Goal: Task Accomplishment & Management: Manage account settings

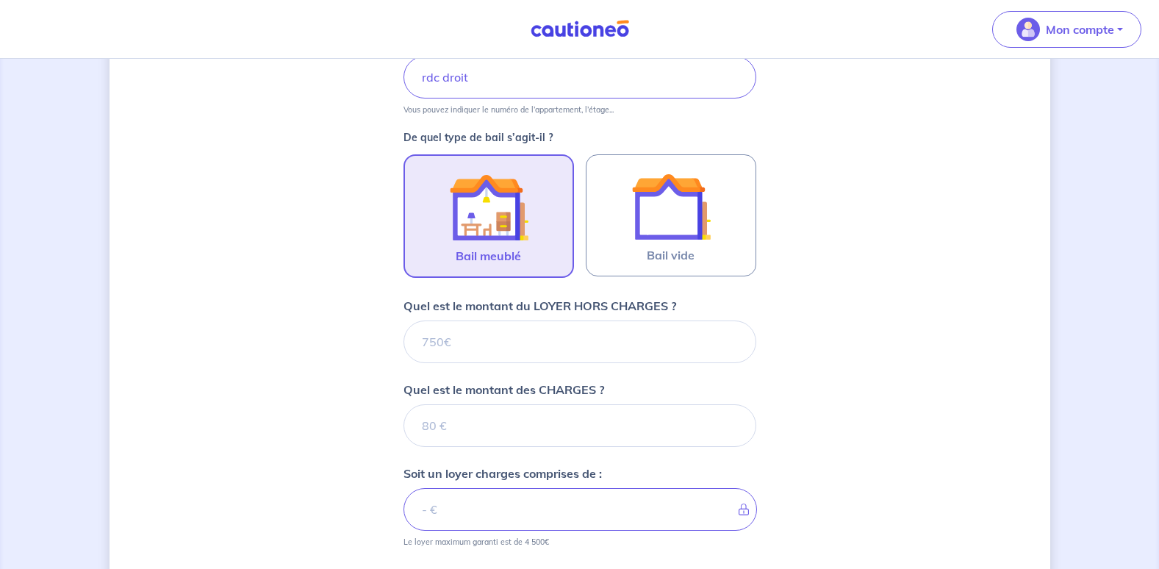
scroll to position [368, 0]
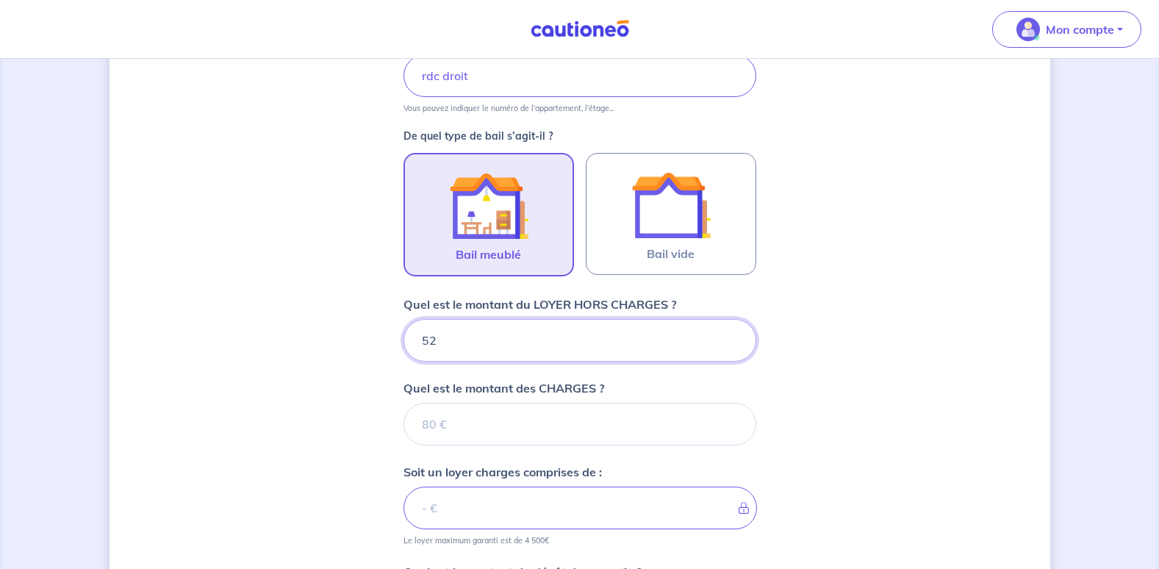
type input "525"
click at [839, 381] on div "Dites-nous en plus sur votre bien Où se situe votre bien en location ? 31 Quai …" at bounding box center [580, 278] width 941 height 1139
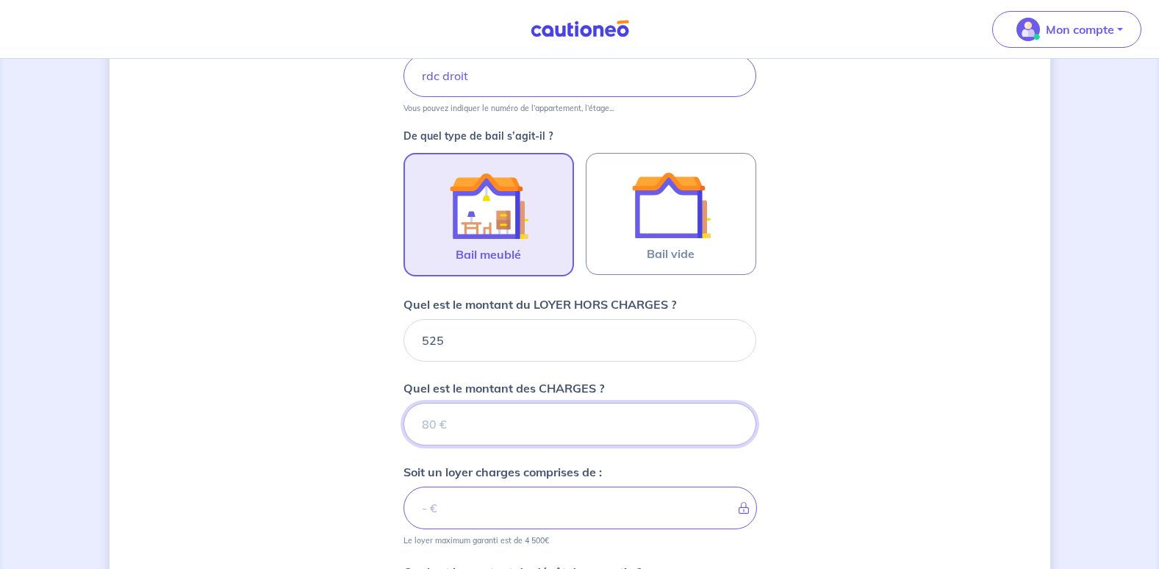
click at [442, 431] on input "Quel est le montant des CHARGES ?" at bounding box center [580, 424] width 353 height 43
type input "0"
type input "525"
click at [945, 391] on div "Dites-nous en plus sur votre bien Où se situe votre bien en location ? 31 Quai …" at bounding box center [580, 278] width 941 height 1139
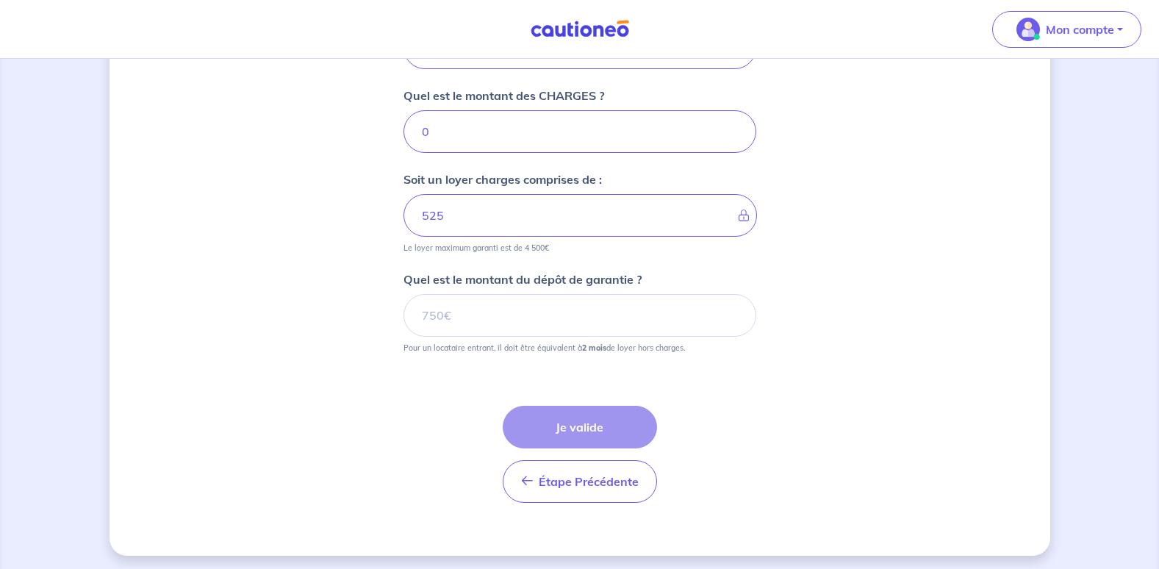
scroll to position [662, 0]
click at [431, 315] on input "Quel est le montant du dépôt de garantie ?" at bounding box center [580, 314] width 353 height 43
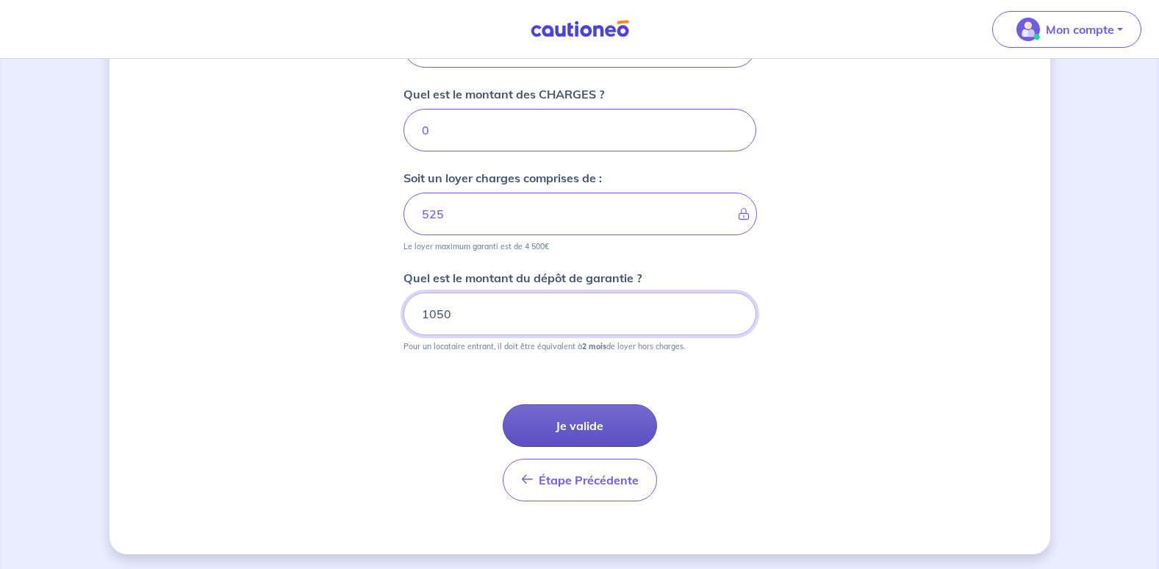
type input "1050"
click at [598, 418] on button "Je valide" at bounding box center [580, 425] width 154 height 43
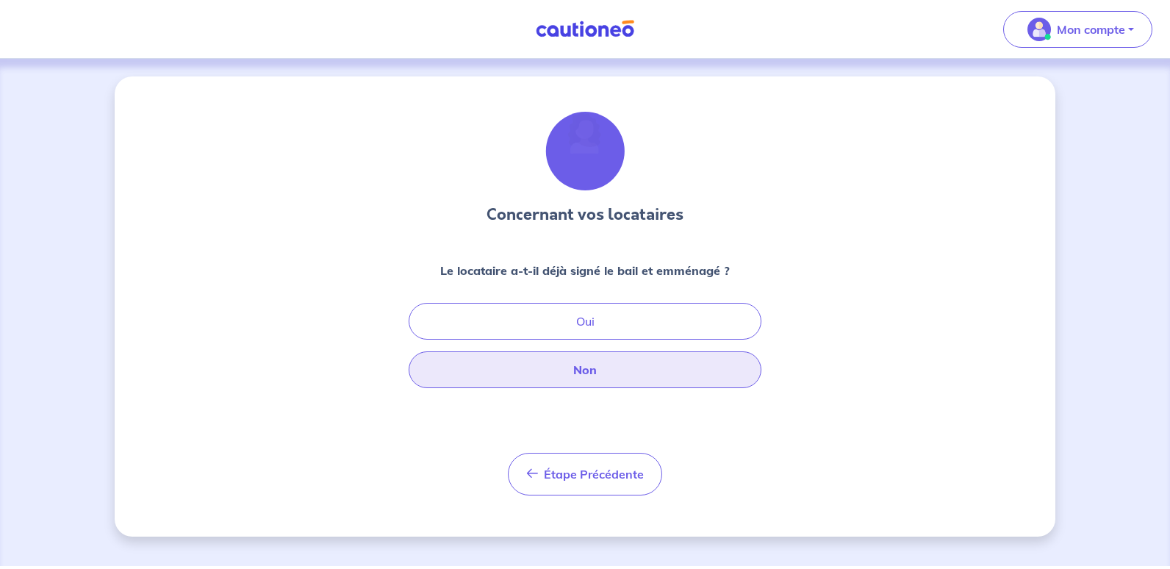
click at [631, 367] on button "Non" at bounding box center [585, 369] width 353 height 37
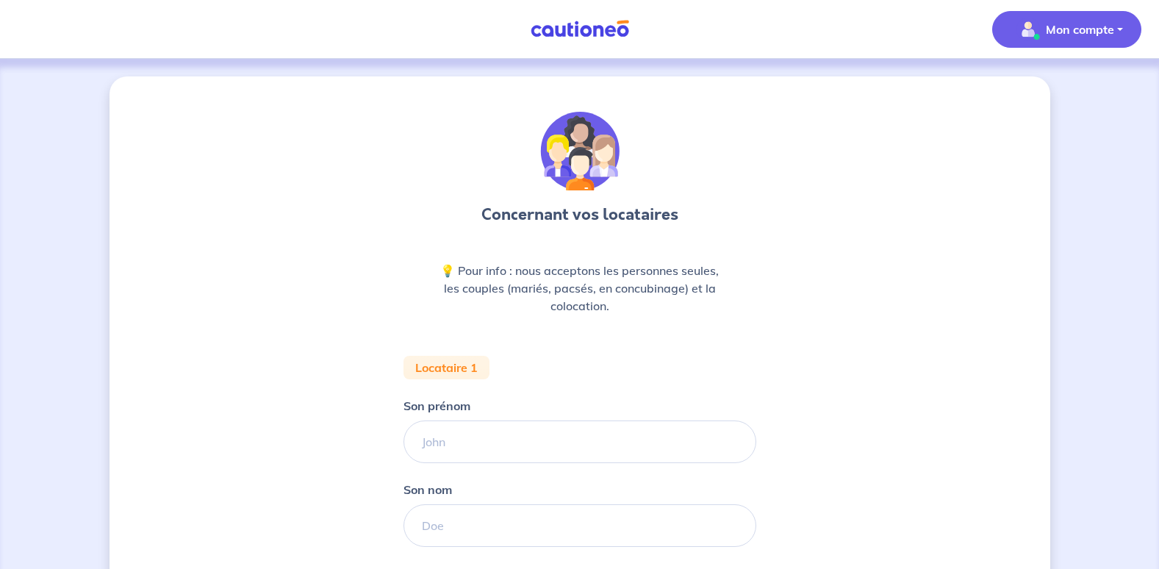
click at [1034, 37] on img "button" at bounding box center [1029, 30] width 24 height 24
click at [1059, 98] on link "Mes informations" at bounding box center [1052, 91] width 118 height 24
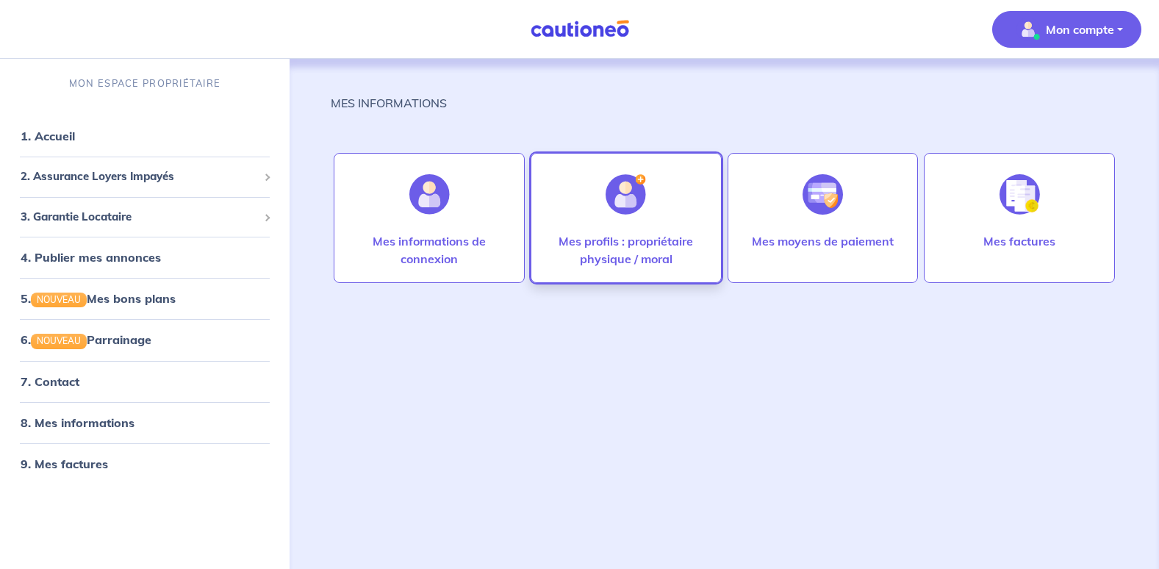
click at [634, 257] on p "Mes profils : propriétaire physique / moral" at bounding box center [626, 249] width 160 height 35
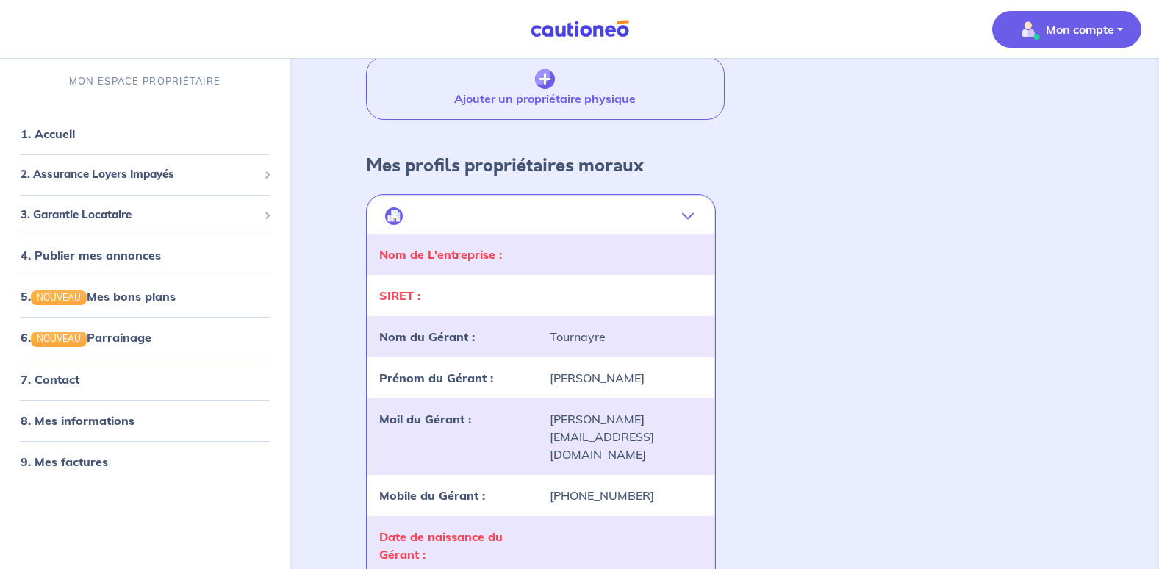
scroll to position [147, 0]
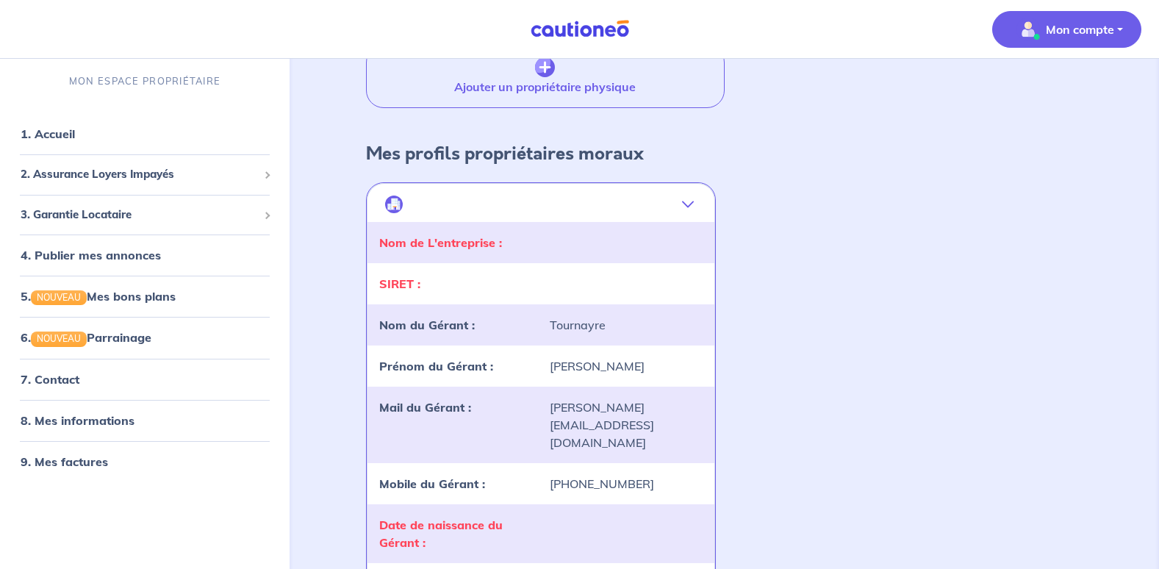
click at [592, 240] on div at bounding box center [626, 243] width 171 height 18
click at [488, 246] on strong "Nom de L'entreprise :" at bounding box center [440, 242] width 123 height 15
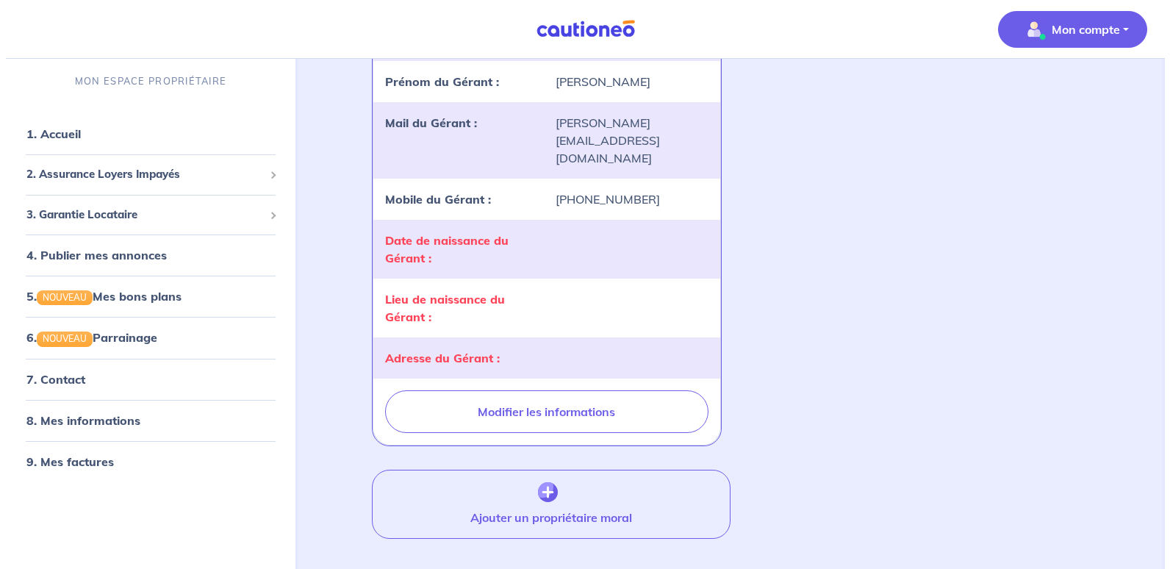
scroll to position [437, 0]
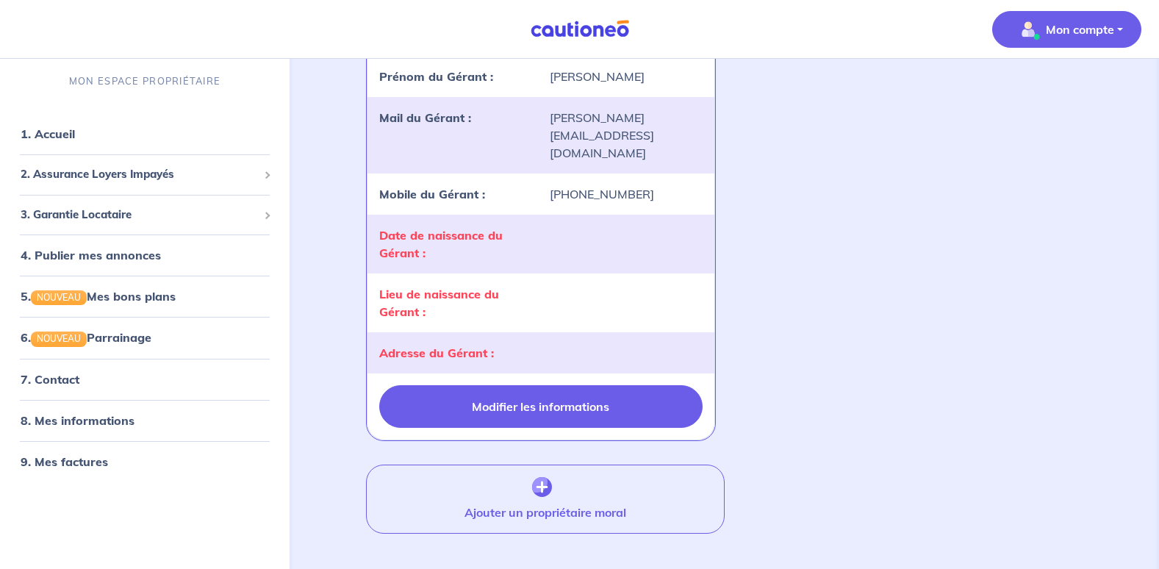
click at [567, 385] on button "Modifier les informations" at bounding box center [540, 406] width 323 height 43
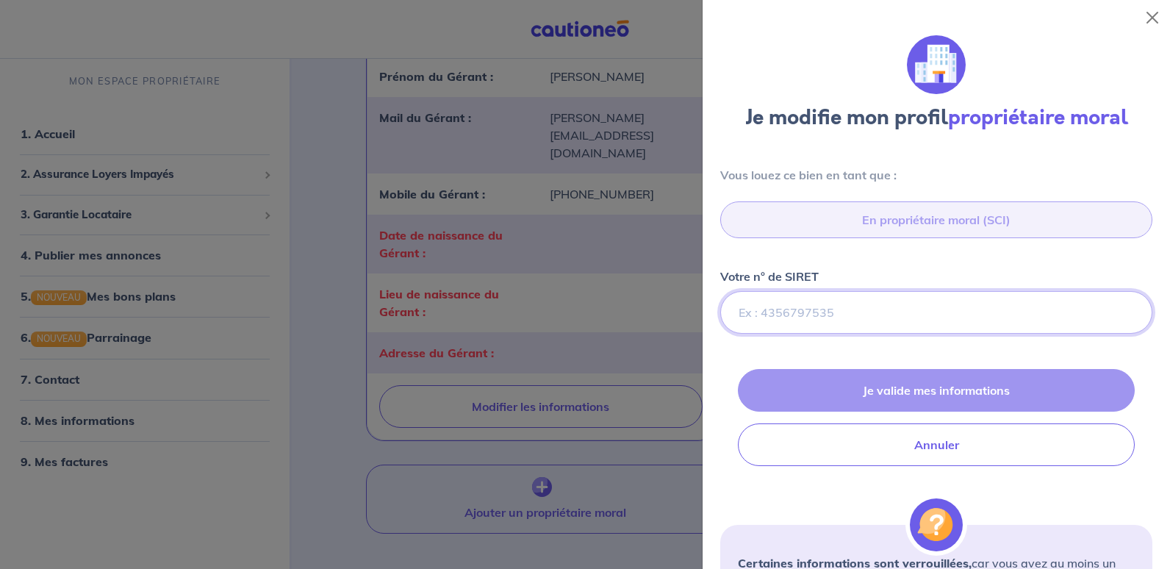
click at [878, 313] on input "Votre n° de SIRET" at bounding box center [936, 312] width 432 height 43
paste input "84257875900024"
type input "84257875900024"
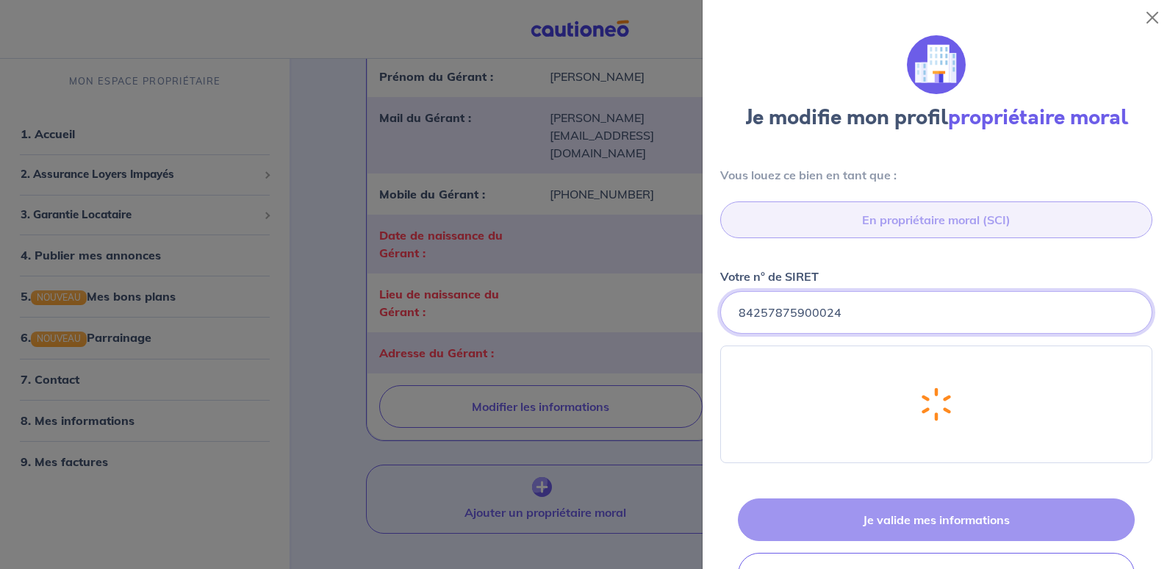
select select "FR"
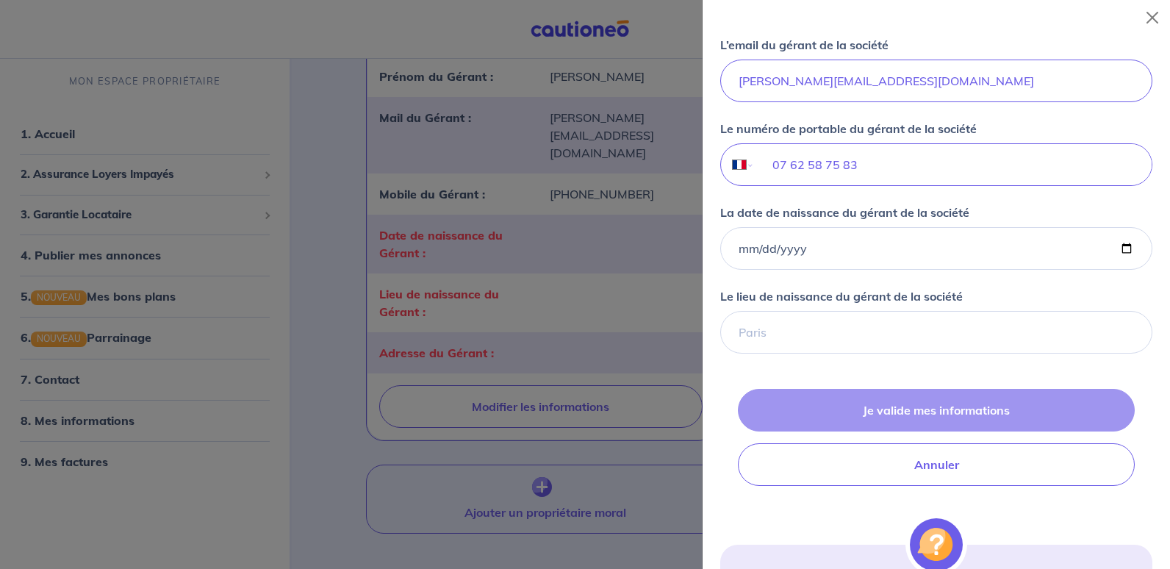
scroll to position [1029, 0]
type input "84257875900024"
click at [747, 244] on input "La date de naissance du gérant de la société" at bounding box center [936, 247] width 432 height 43
click at [745, 244] on input "La date de naissance du gérant de la société" at bounding box center [936, 247] width 432 height 43
type input "1978-01-06"
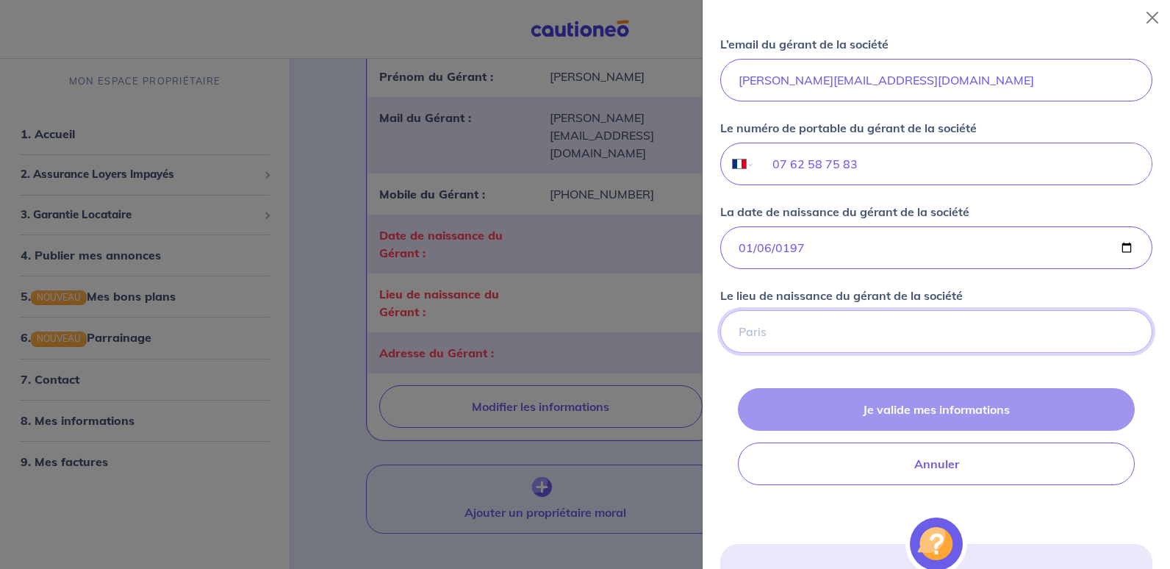
click at [802, 318] on input "Le lieu de naissance du gérant de la société" at bounding box center [936, 331] width 432 height 43
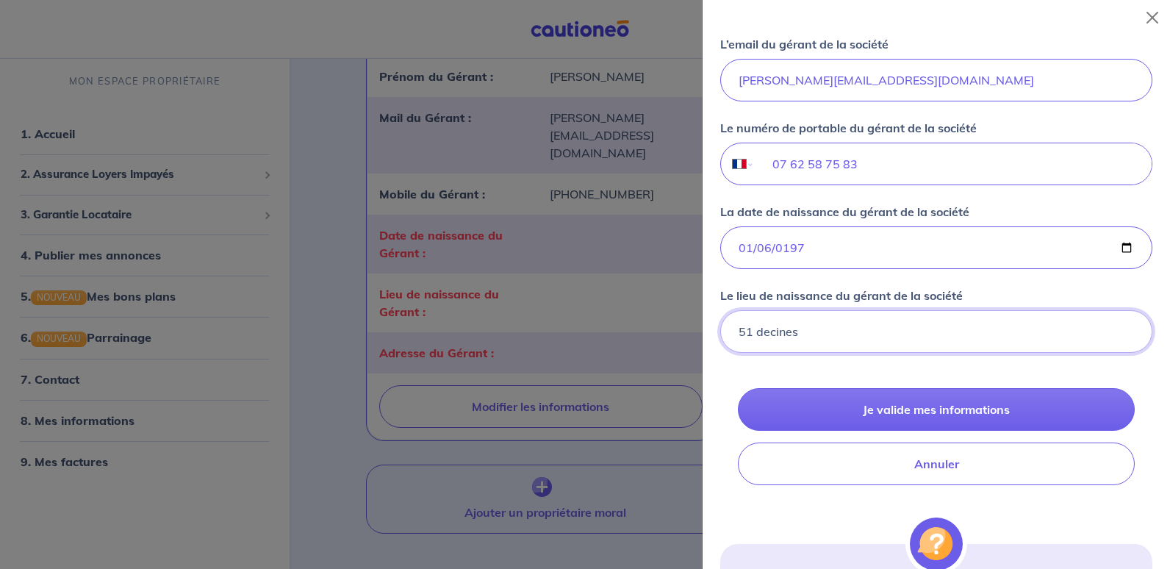
click at [767, 334] on input "51 decines" at bounding box center [936, 331] width 432 height 43
click at [810, 334] on input "51 Decines-charpieu" at bounding box center [936, 331] width 432 height 43
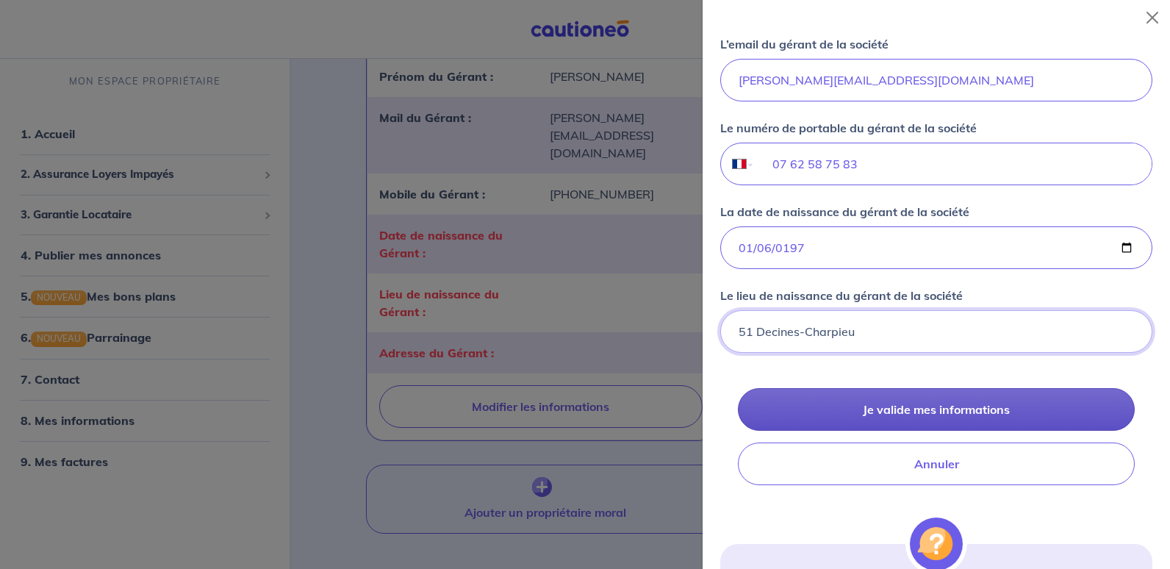
type input "51 Decines-Charpieu"
click at [881, 418] on button "Je valide mes informations" at bounding box center [936, 409] width 397 height 43
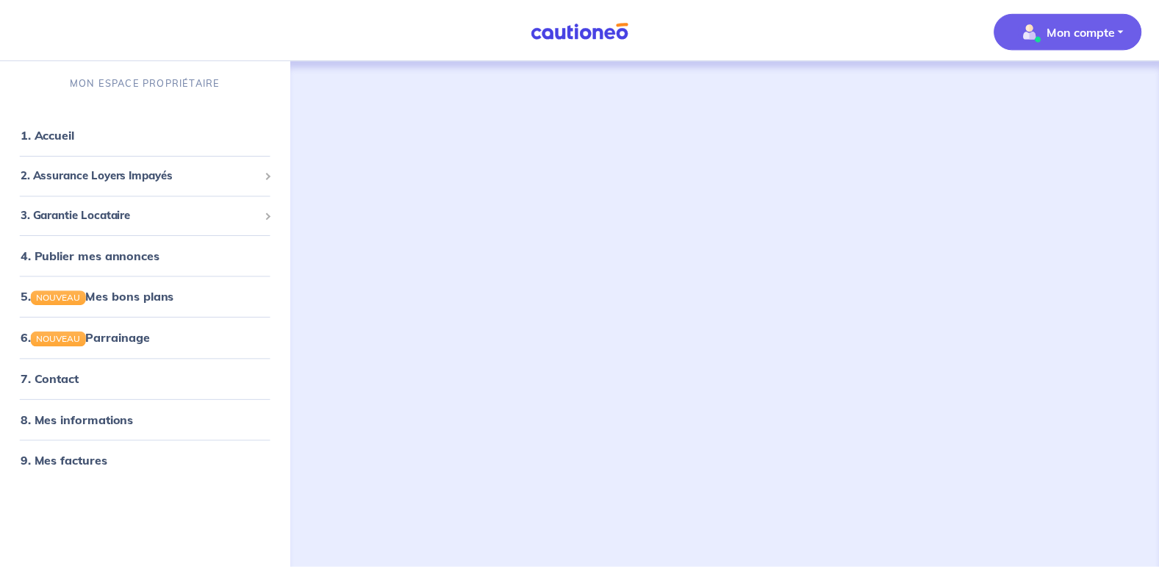
scroll to position [2, 0]
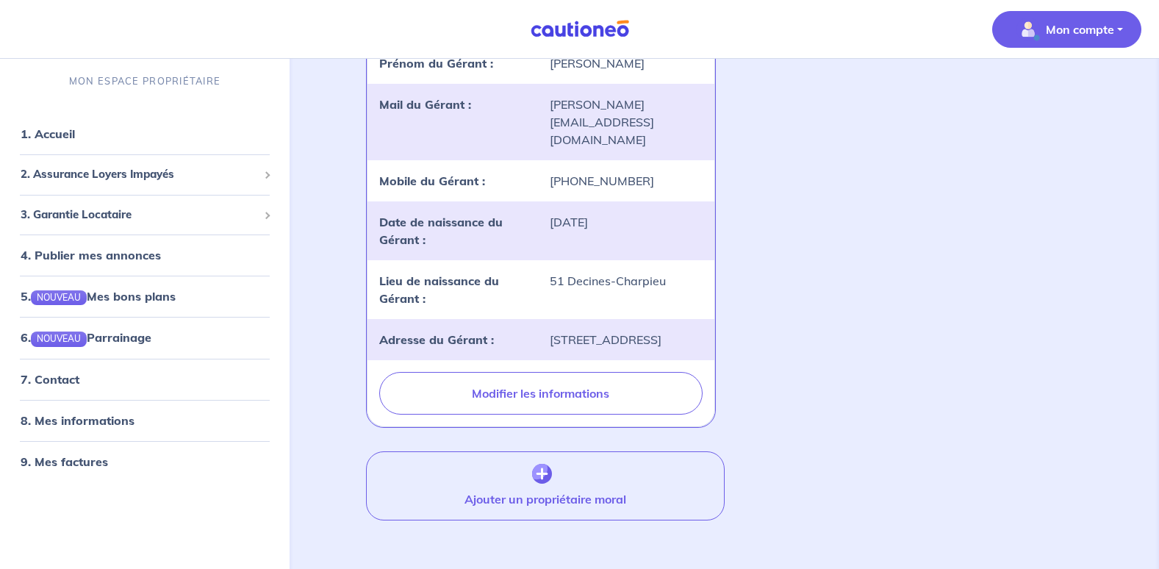
scroll to position [454, 0]
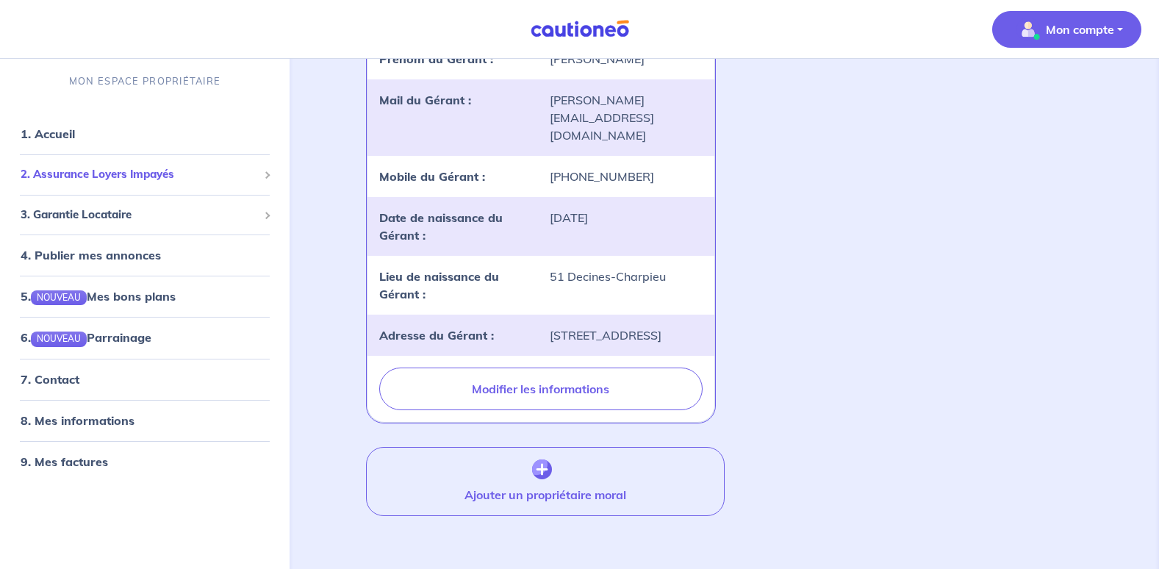
click at [165, 177] on span "2. Assurance Loyers Impayés" at bounding box center [139, 175] width 237 height 17
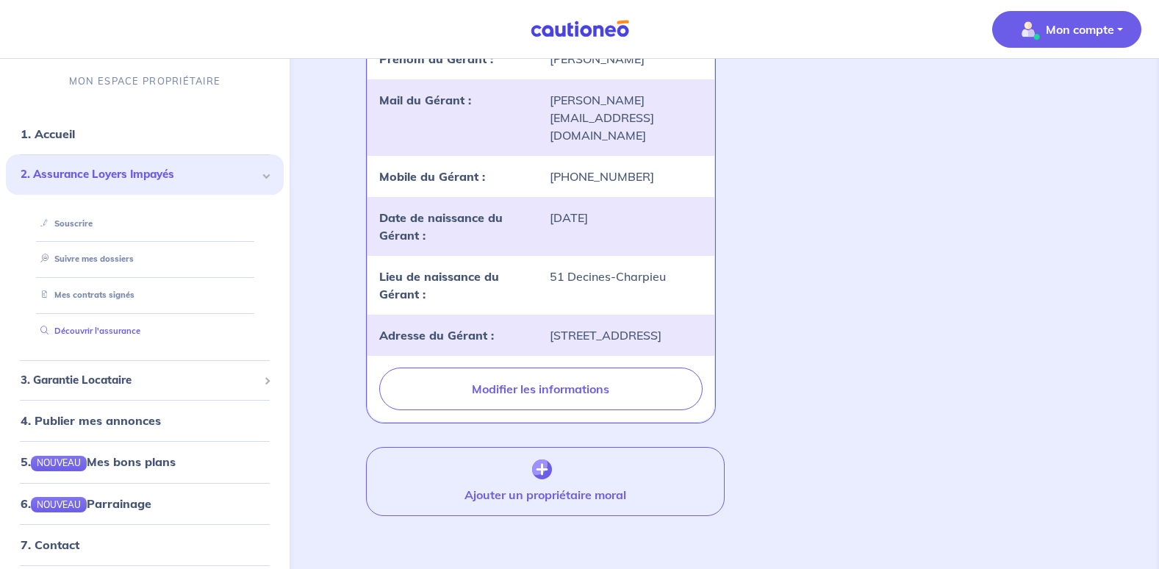
click at [100, 326] on link "Découvrir l'assurance" at bounding box center [88, 331] width 106 height 10
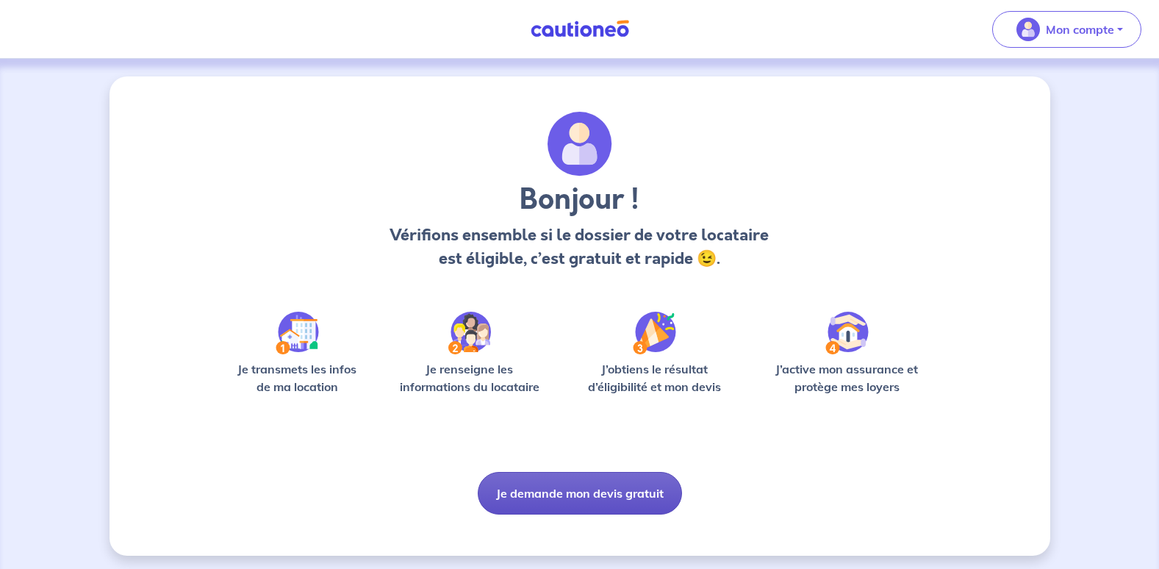
click at [603, 479] on button "Je demande mon devis gratuit" at bounding box center [580, 493] width 204 height 43
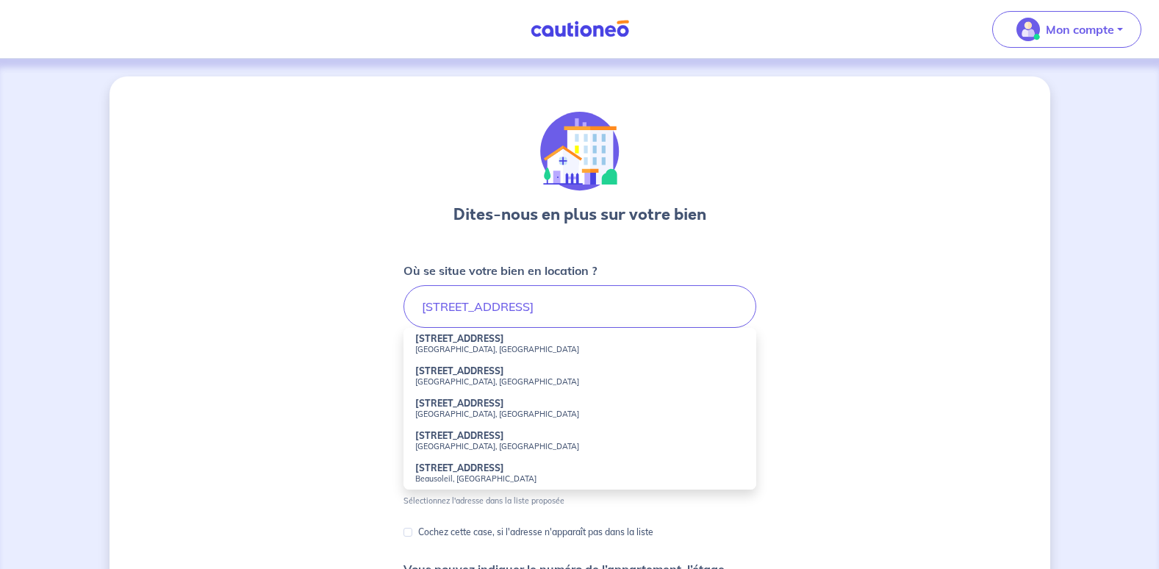
click at [504, 343] on strong "31 Quai de la République" at bounding box center [459, 338] width 89 height 11
type input "31 Quai de la République, Auxerre, France"
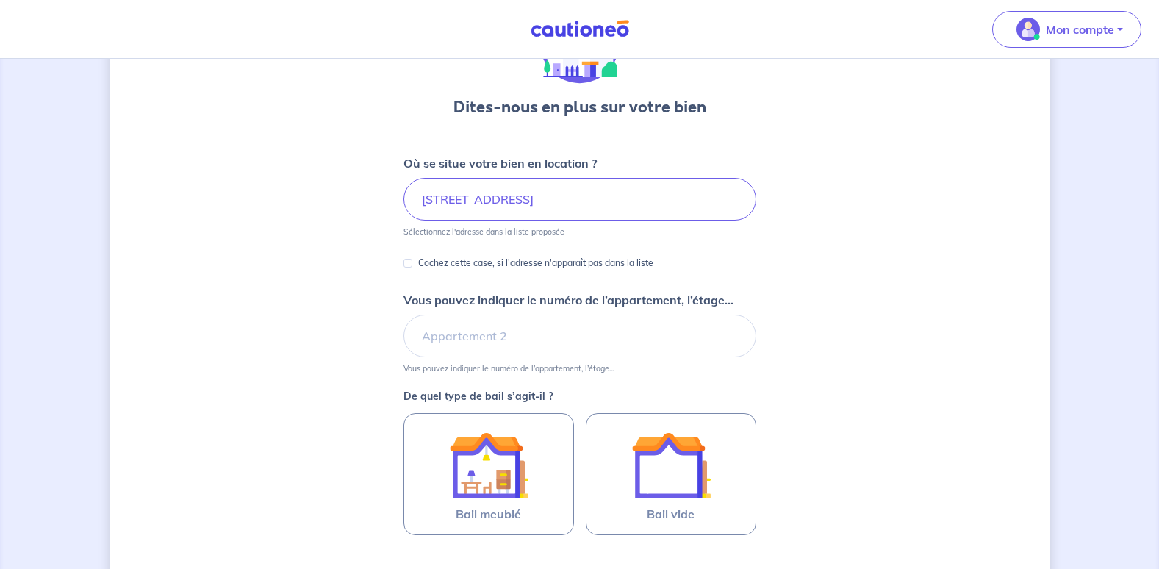
scroll to position [147, 0]
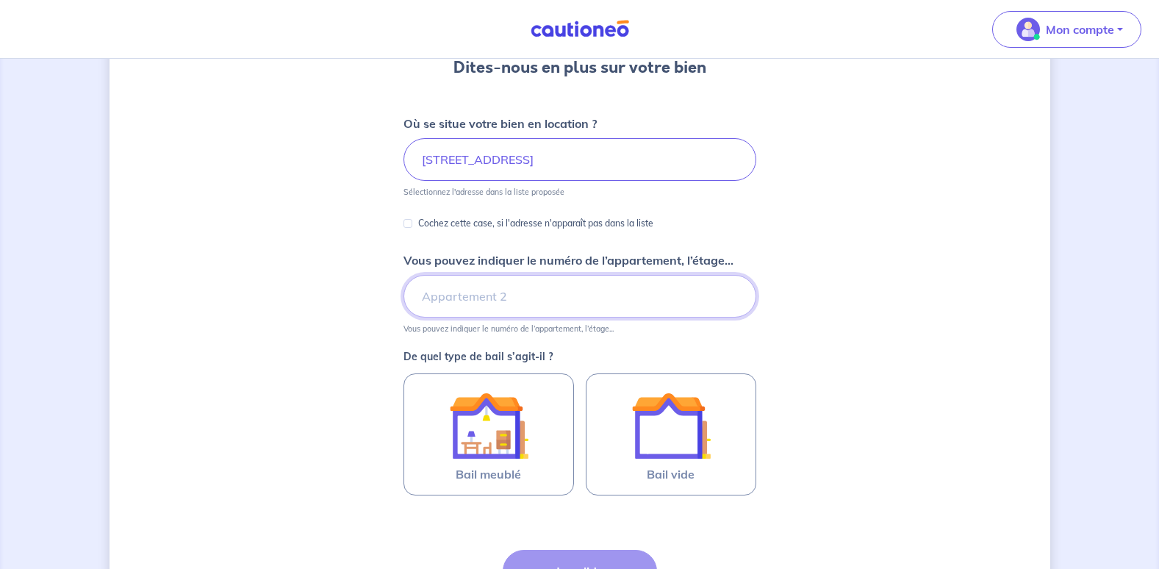
click at [622, 301] on input "Vous pouvez indiquer le numéro de l’appartement, l’étage..." at bounding box center [580, 296] width 353 height 43
type input "rdc droit"
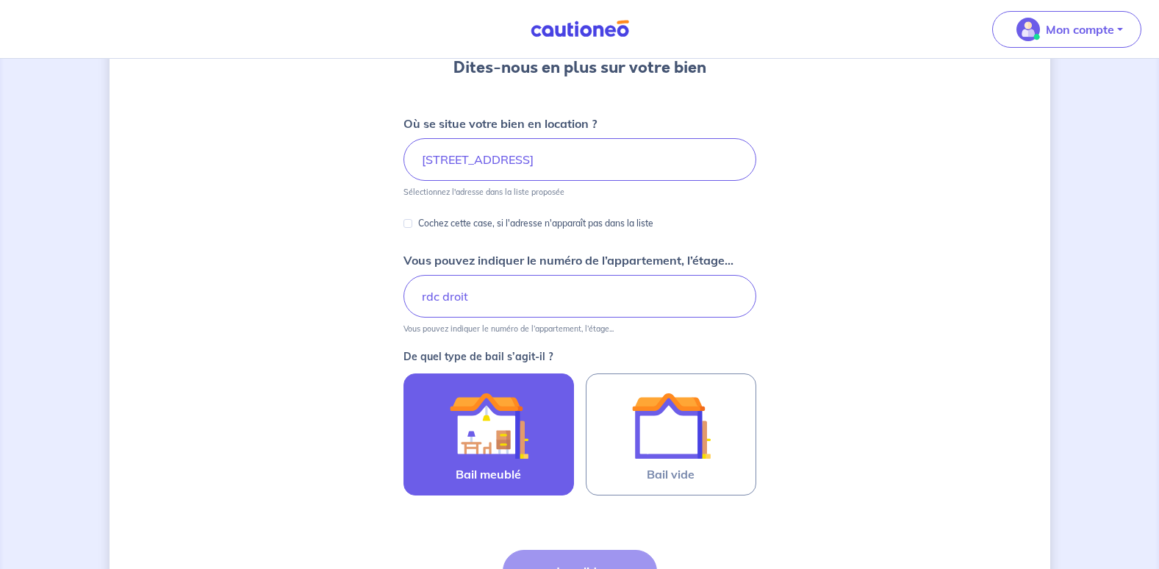
click at [509, 407] on img at bounding box center [488, 425] width 79 height 79
click at [0, 0] on input "Bail meublé" at bounding box center [0, 0] width 0 height 0
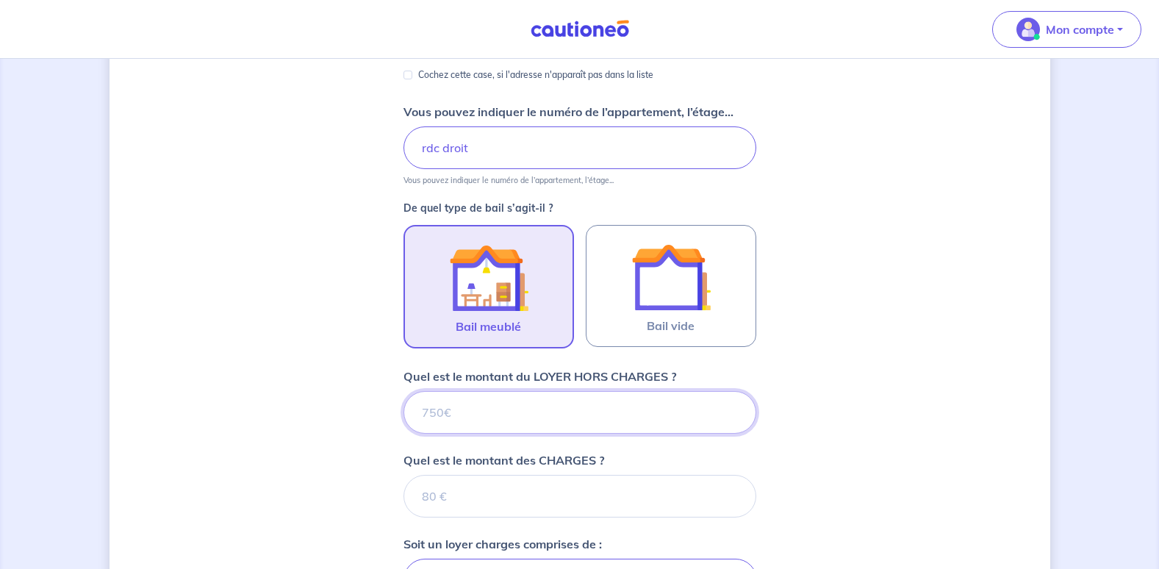
scroll to position [368, 0]
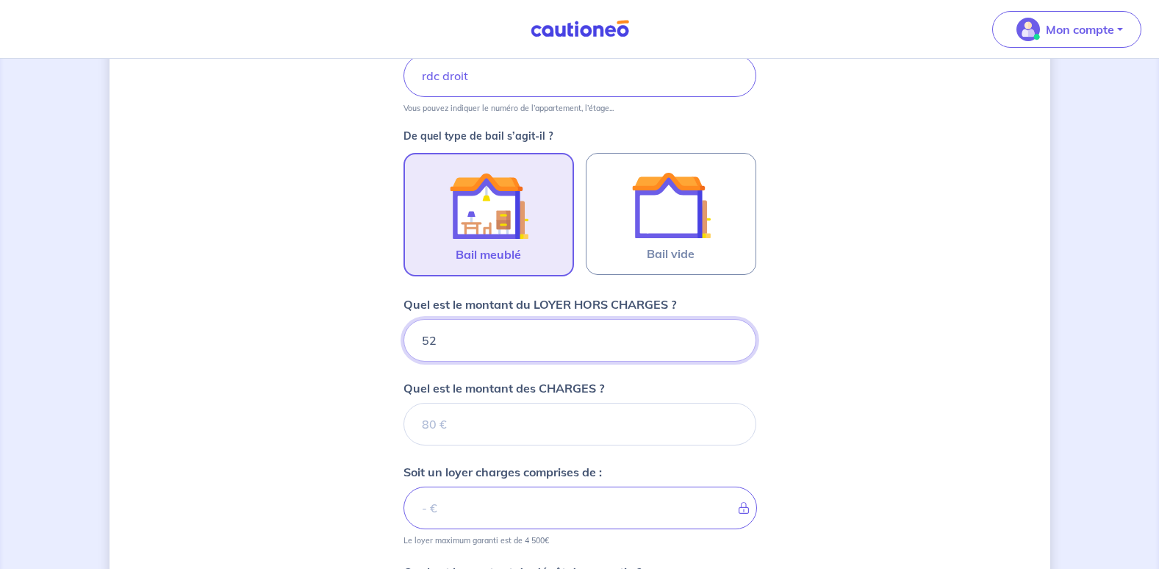
type input "525"
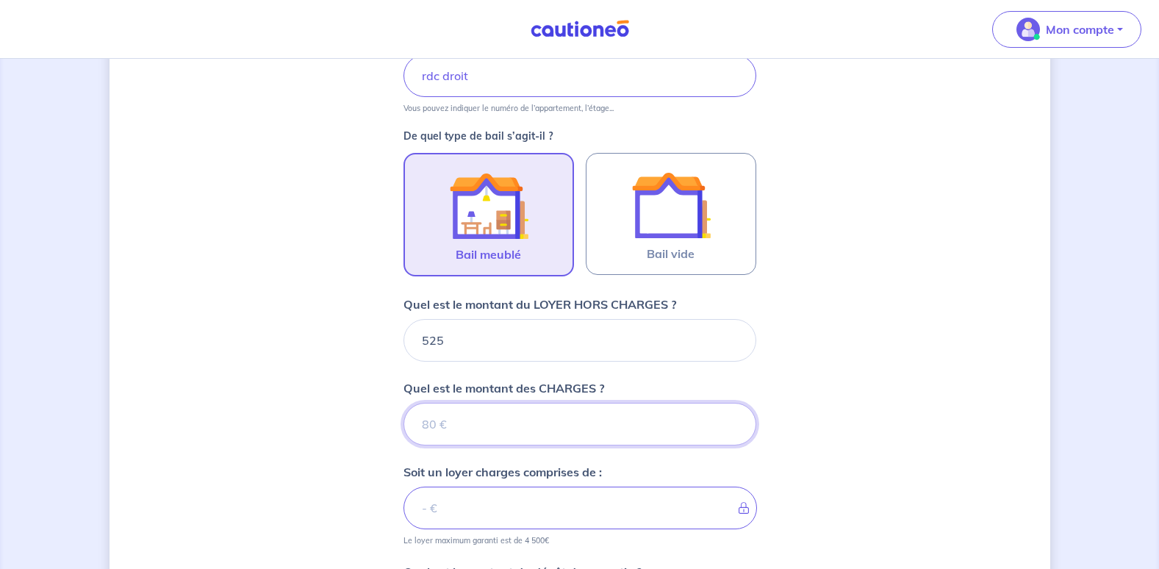
click at [487, 423] on input "Quel est le montant des CHARGES ?" at bounding box center [580, 424] width 353 height 43
type input "0"
type input "525"
type input "0"
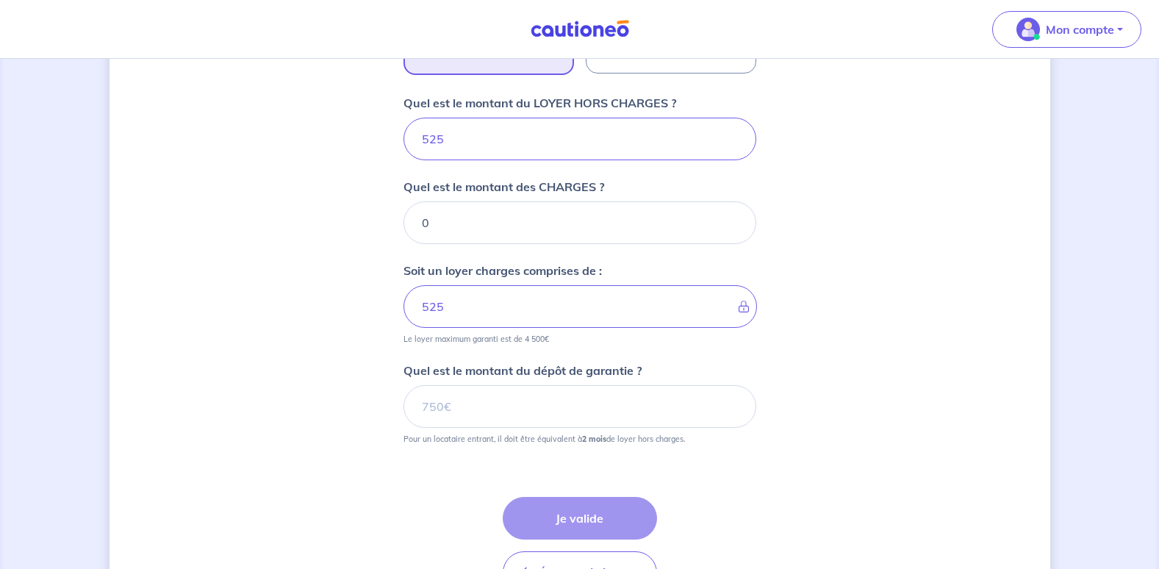
scroll to position [588, 0]
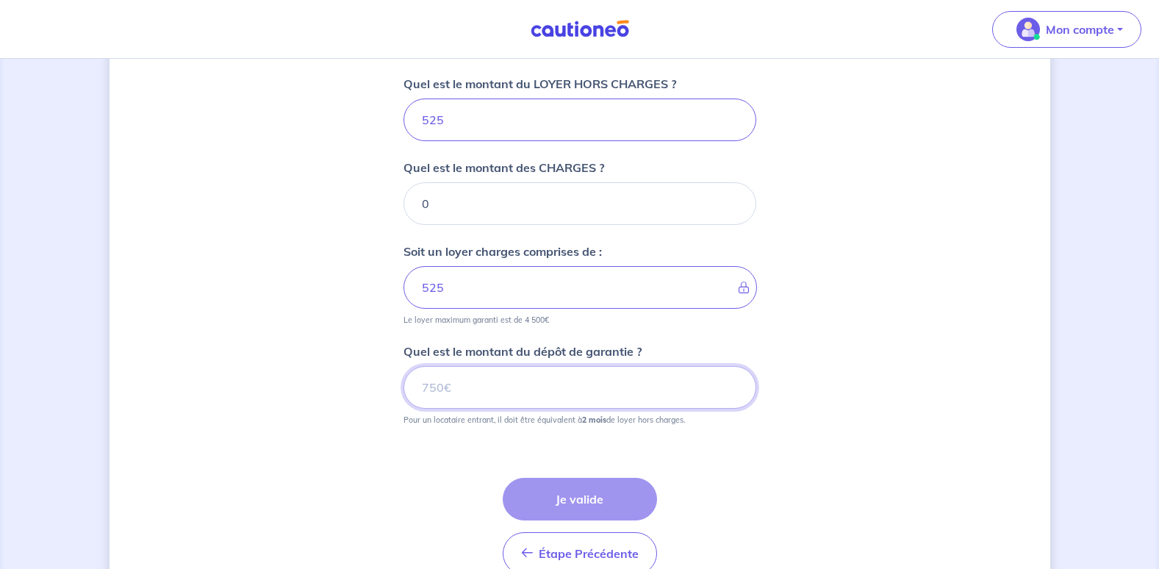
click at [491, 383] on input "Quel est le montant du dépôt de garantie ?" at bounding box center [580, 387] width 353 height 43
type input "1050"
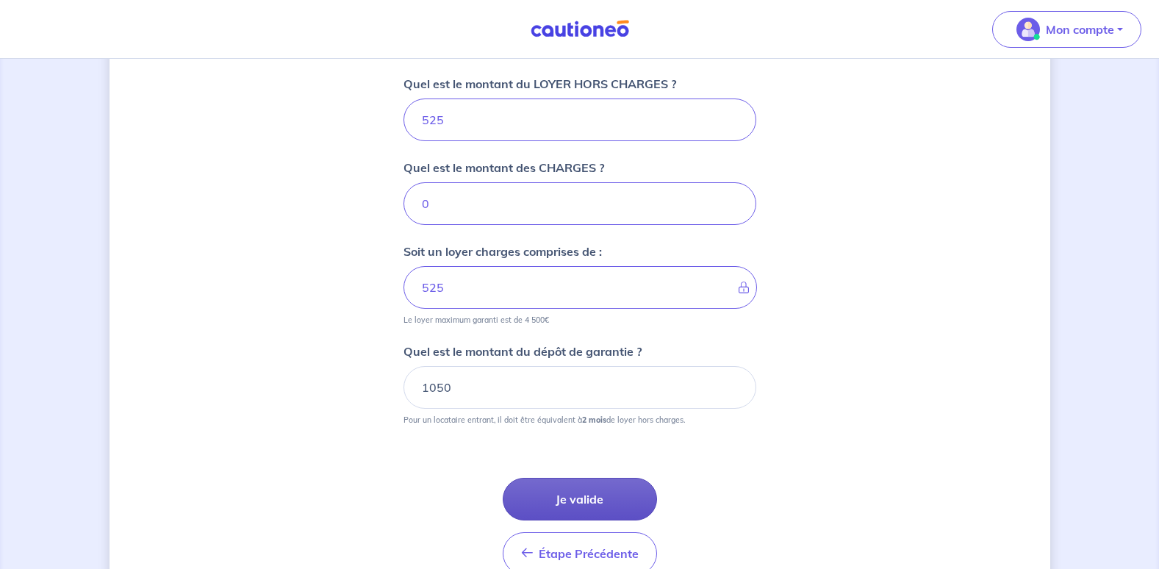
click at [565, 496] on button "Je valide" at bounding box center [580, 499] width 154 height 43
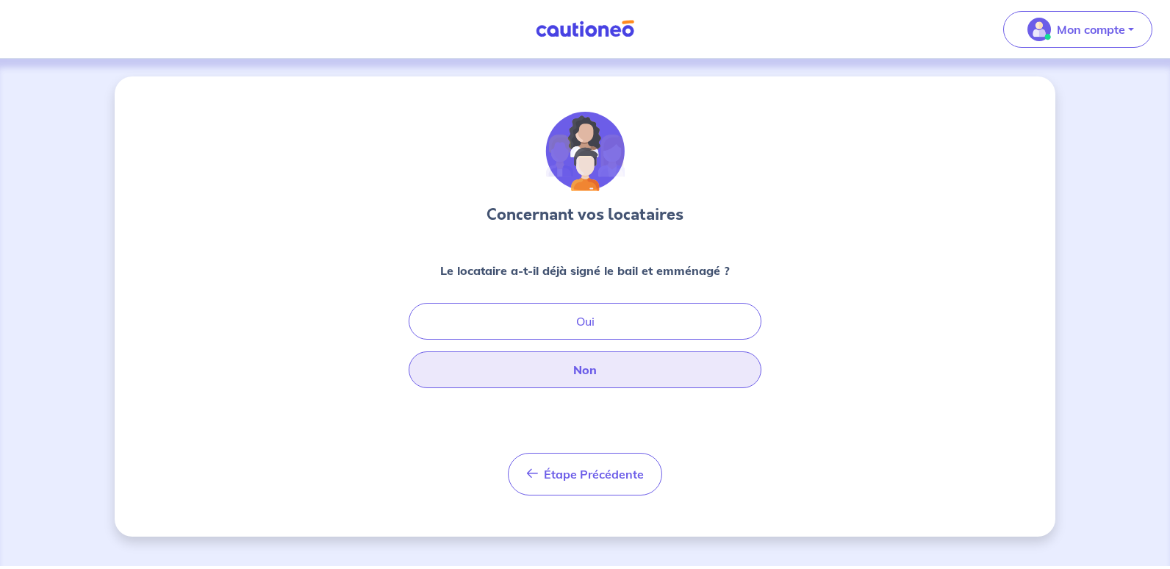
click at [571, 366] on button "Non" at bounding box center [585, 369] width 353 height 37
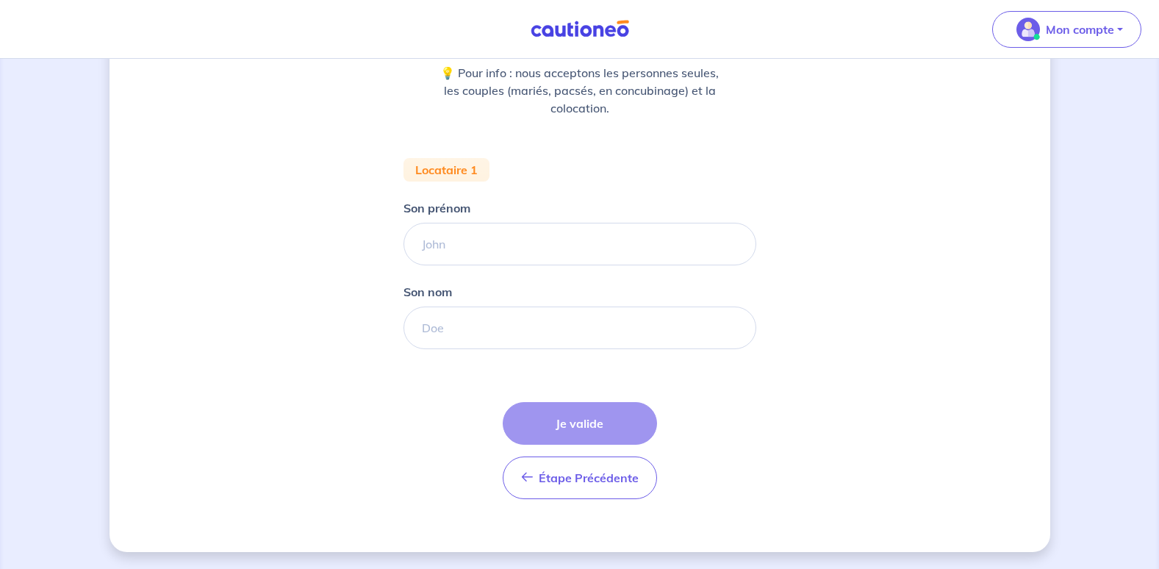
scroll to position [198, 0]
click at [537, 246] on input "Son prénom" at bounding box center [580, 243] width 353 height 43
click at [819, 331] on div "Concernant vos locataires 💡 Pour info : nous acceptons les personnes seules, le…" at bounding box center [580, 214] width 941 height 673
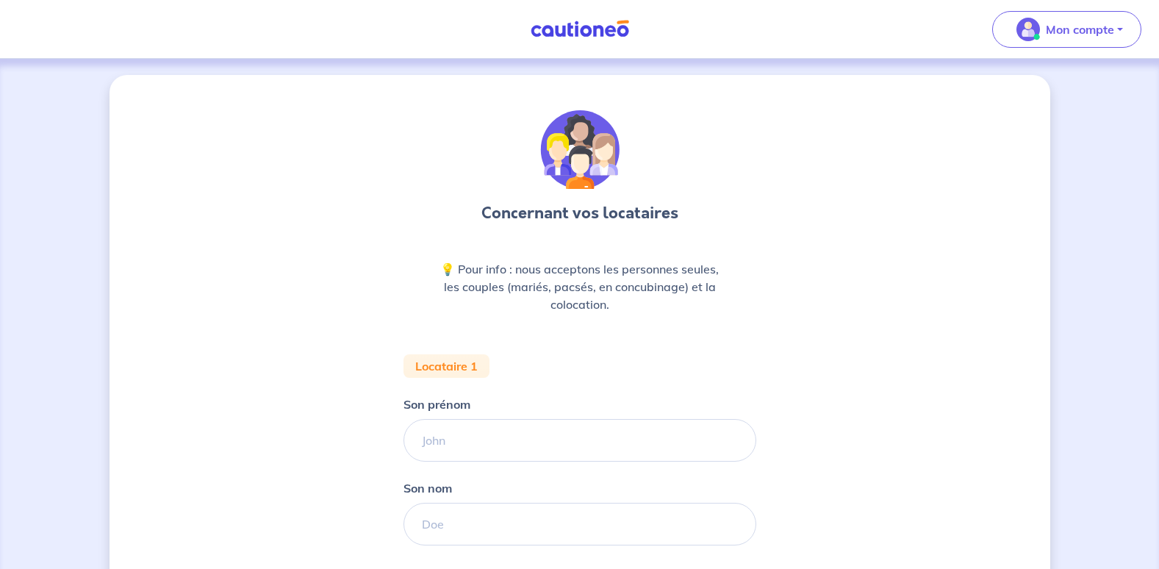
scroll to position [0, 0]
click at [541, 26] on img at bounding box center [580, 29] width 110 height 18
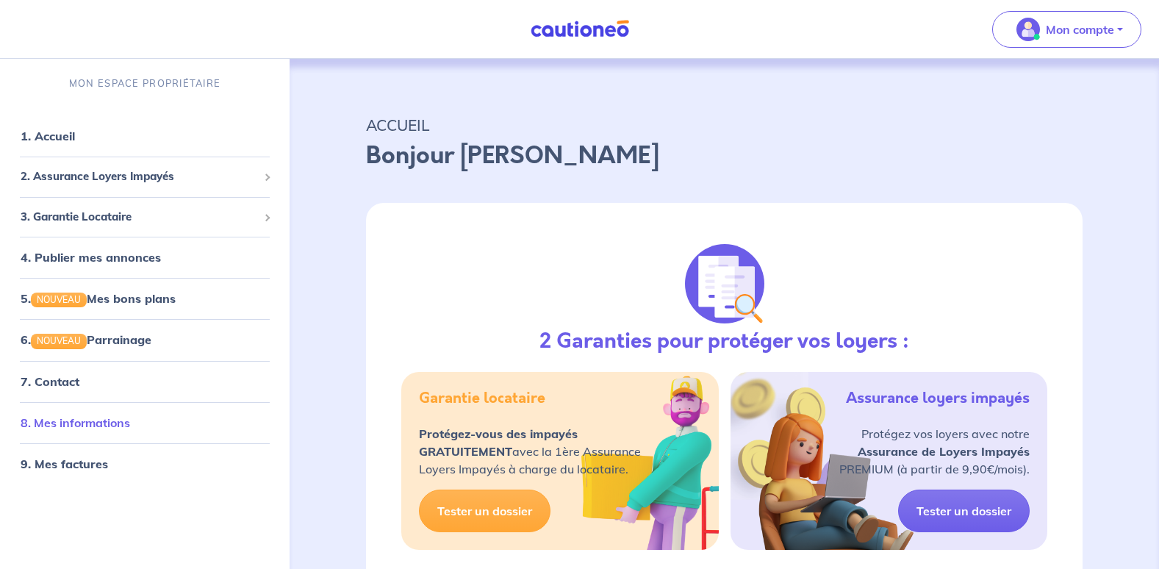
click at [105, 430] on link "8. Mes informations" at bounding box center [76, 422] width 110 height 15
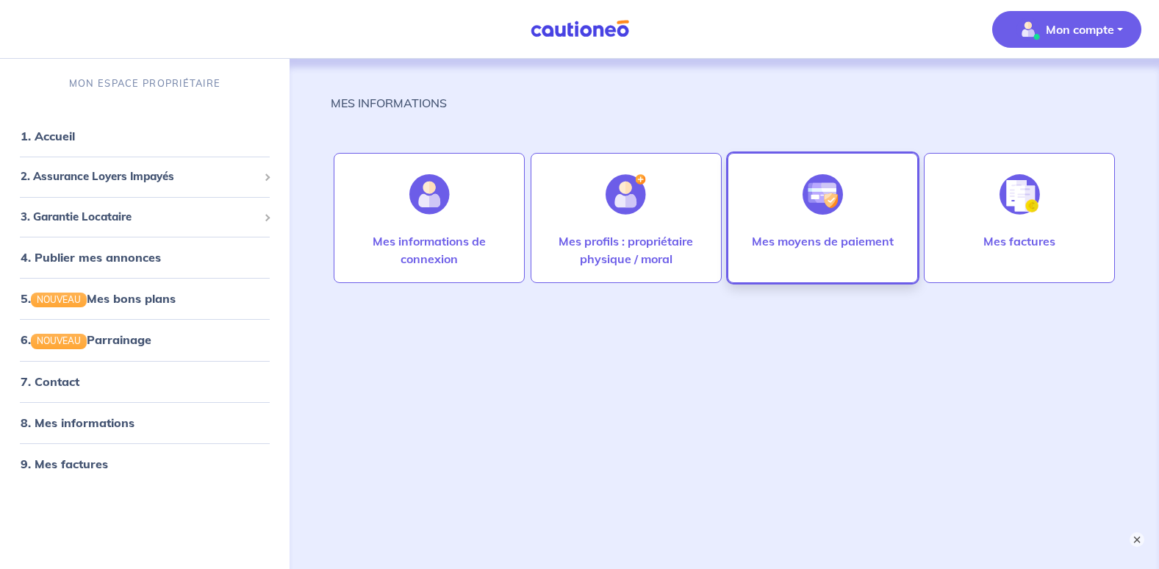
click at [812, 226] on div at bounding box center [823, 195] width 64 height 76
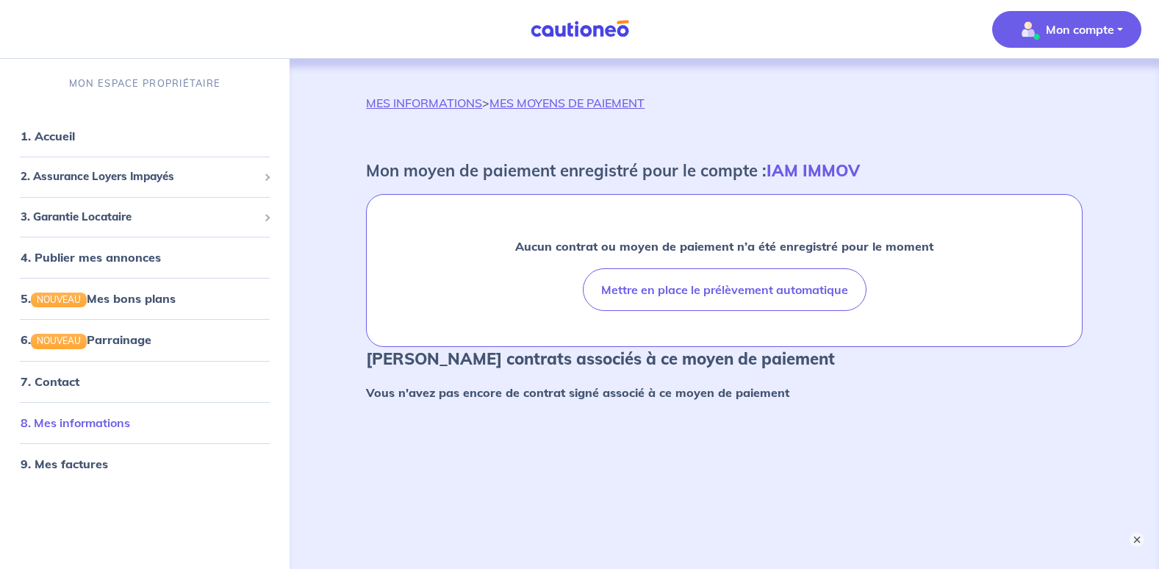
click at [86, 426] on link "8. Mes informations" at bounding box center [76, 422] width 110 height 15
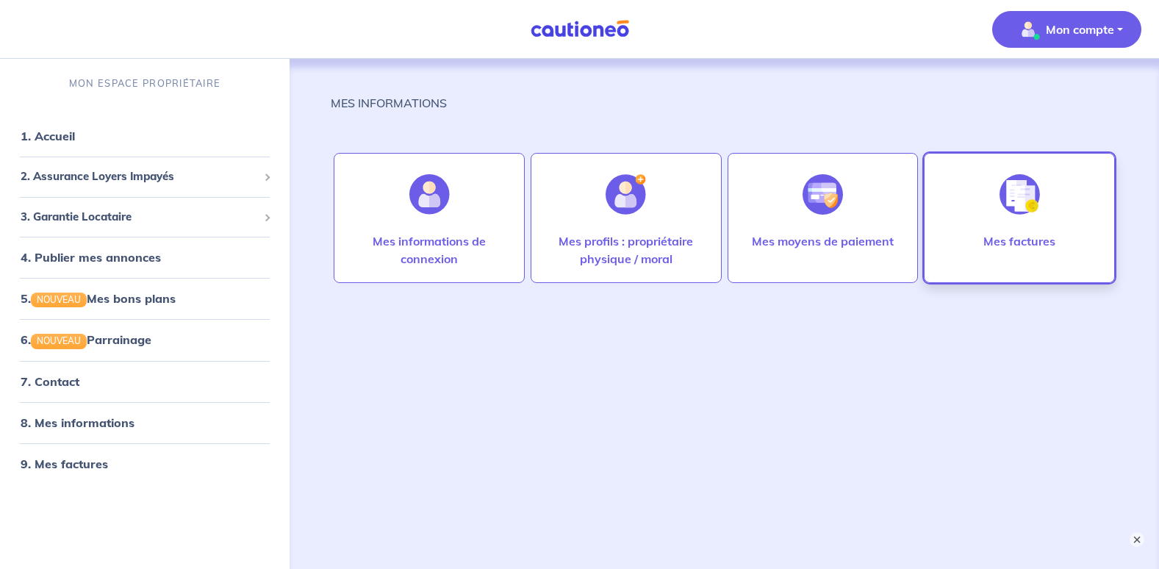
click at [1074, 198] on div "Mes factures" at bounding box center [1019, 218] width 191 height 130
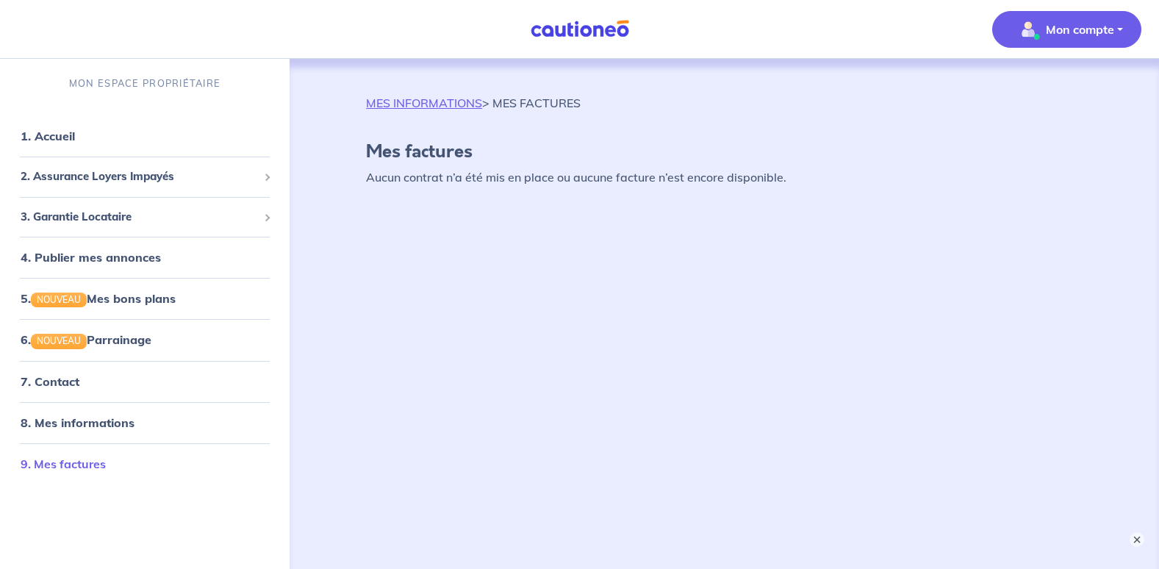
click at [65, 458] on link "9. Mes factures" at bounding box center [63, 463] width 85 height 15
click at [46, 143] on link "1. Accueil" at bounding box center [48, 136] width 54 height 15
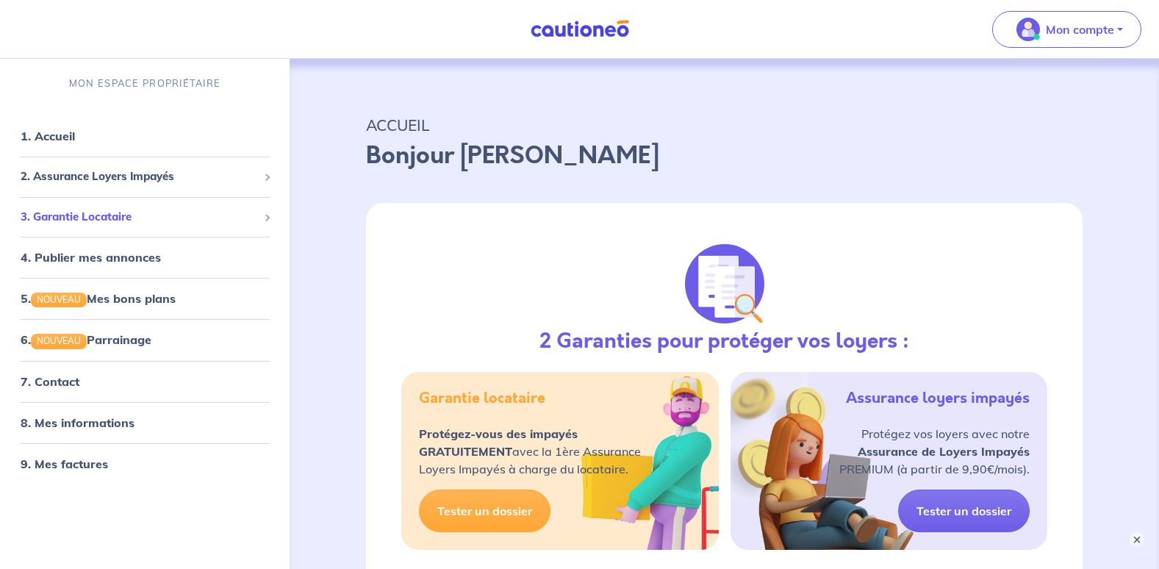
click at [49, 210] on span "3. Garantie Locataire" at bounding box center [139, 217] width 237 height 17
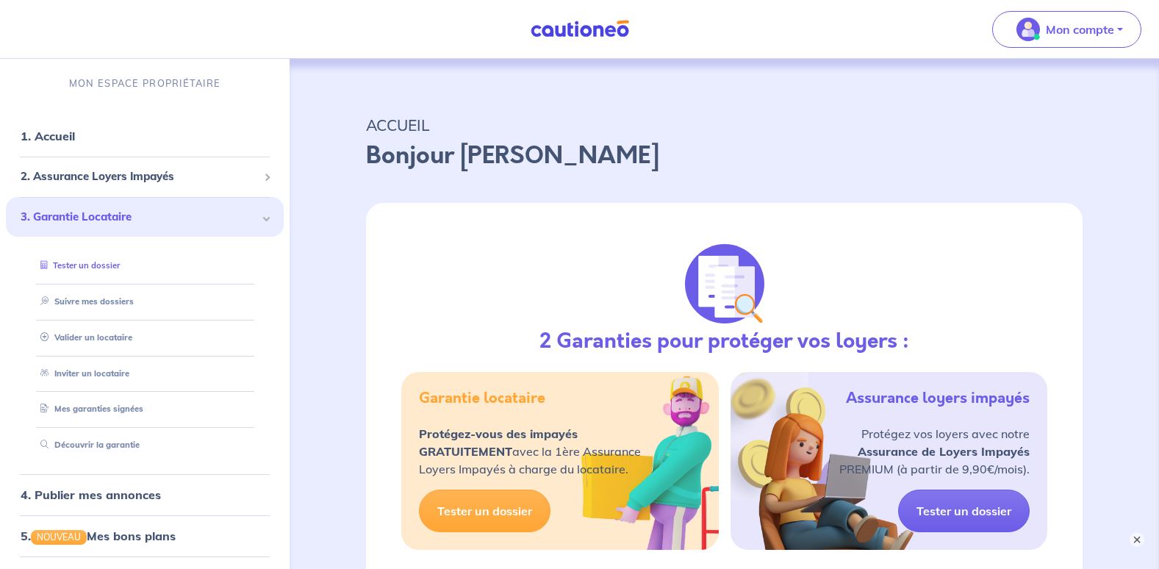
click at [68, 271] on link "Tester un dossier" at bounding box center [77, 265] width 85 height 10
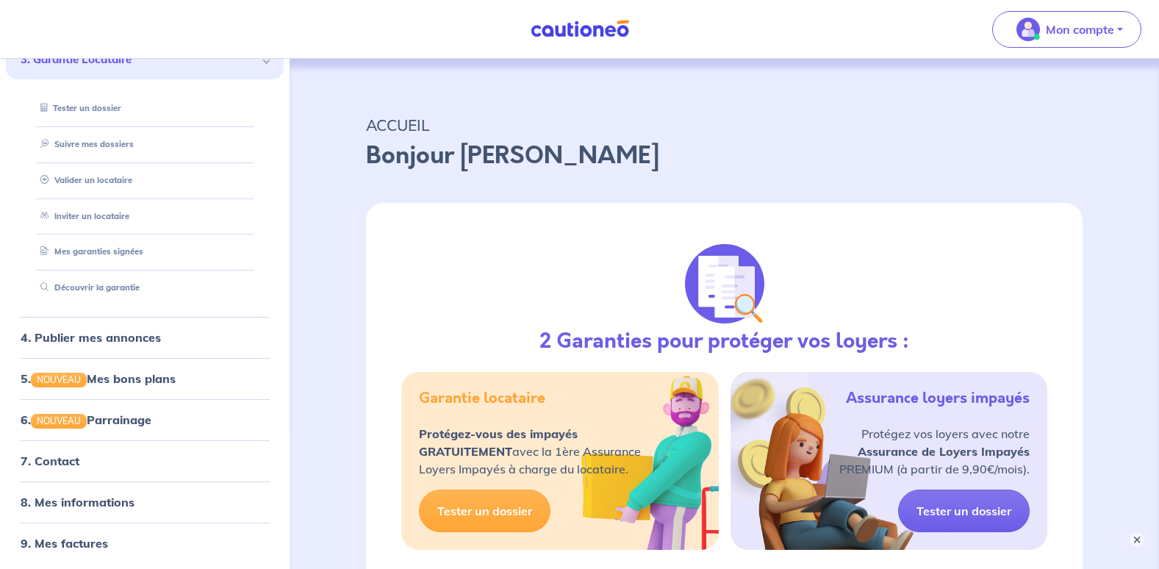
click at [584, 29] on img at bounding box center [580, 29] width 110 height 18
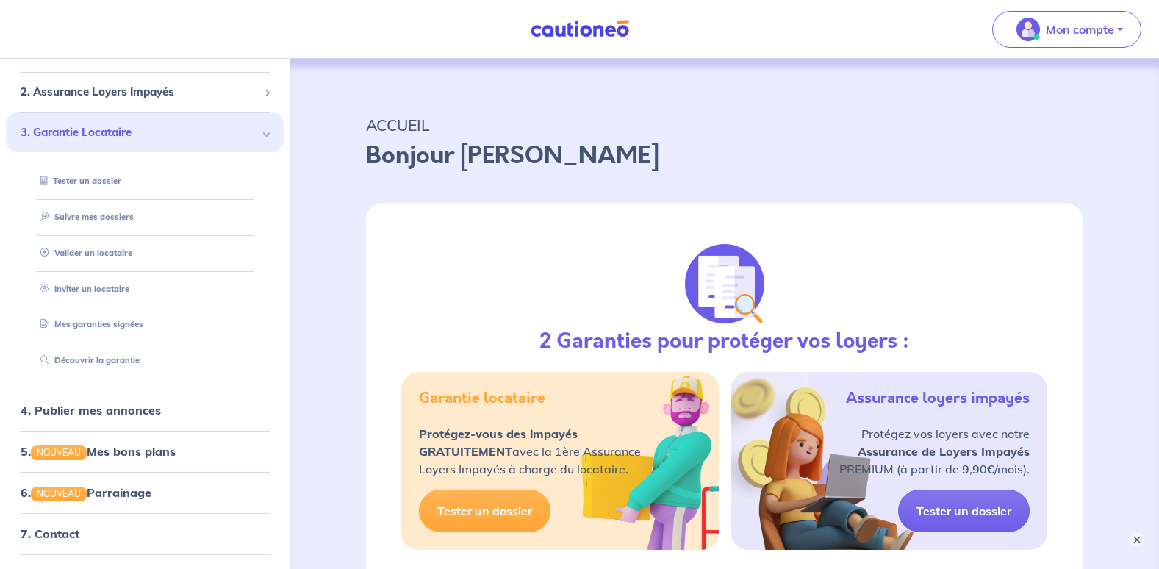
scroll to position [157, 0]
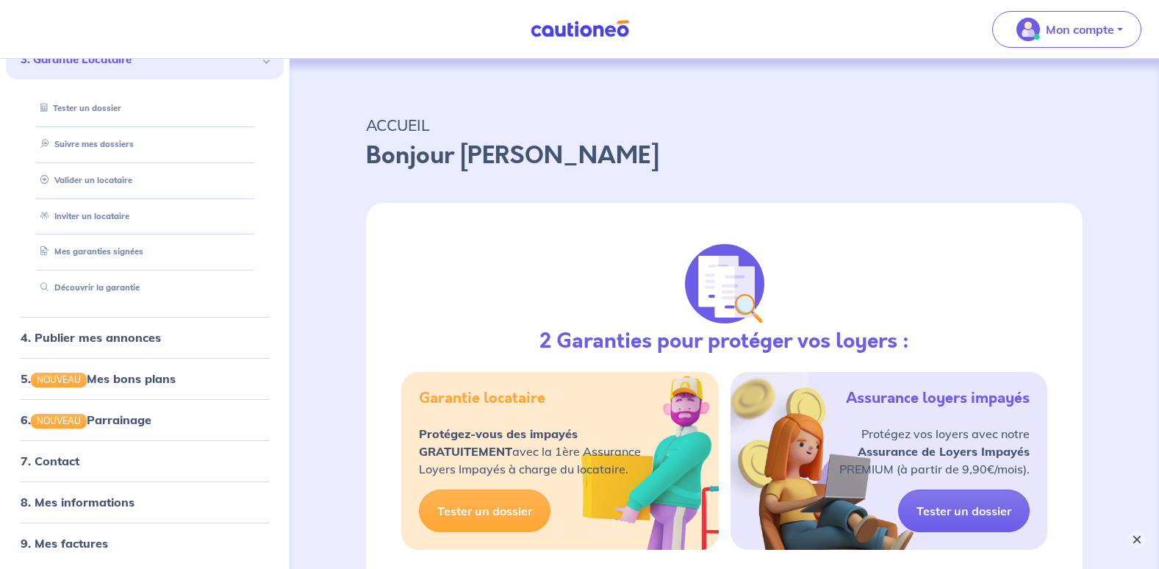
click at [1139, 543] on button "×" at bounding box center [1137, 540] width 18 height 18
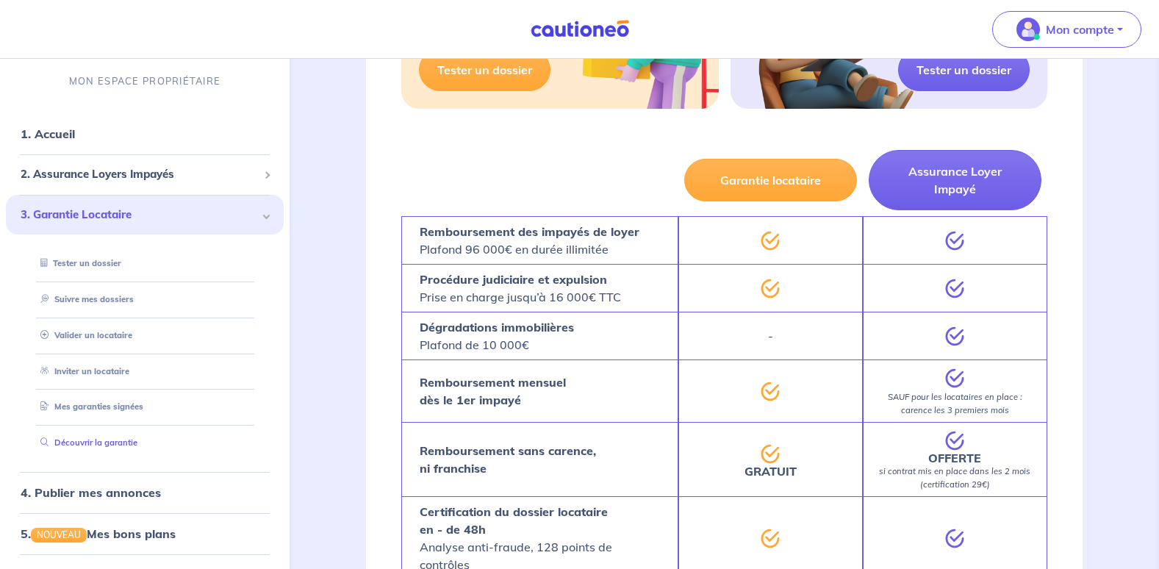
scroll to position [0, 0]
click at [26, 135] on link "1. Accueil" at bounding box center [48, 134] width 54 height 15
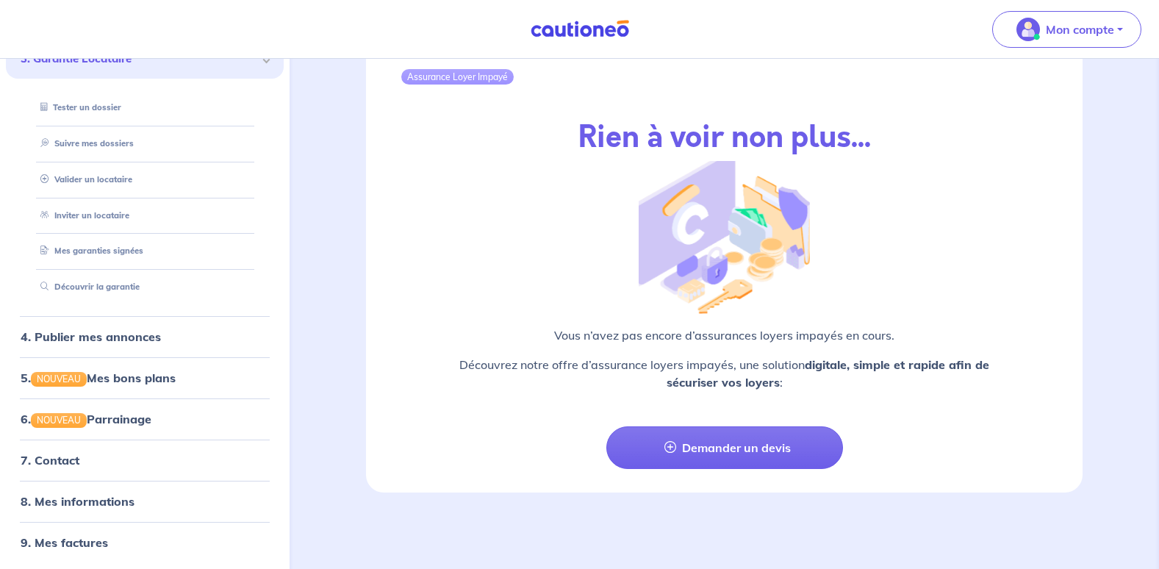
scroll to position [157, 0]
click at [57, 465] on link "7. Contact" at bounding box center [49, 459] width 57 height 15
click at [132, 381] on link "5. NOUVEAU Mes bons plans" at bounding box center [97, 376] width 153 height 15
